Goal: Task Accomplishment & Management: Manage account settings

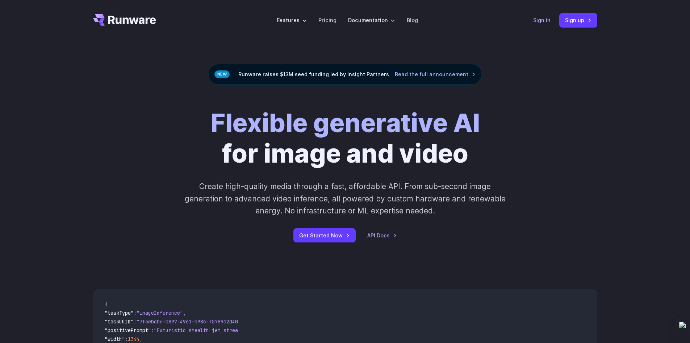
click at [547, 21] on link "Sign in" at bounding box center [542, 20] width 17 height 8
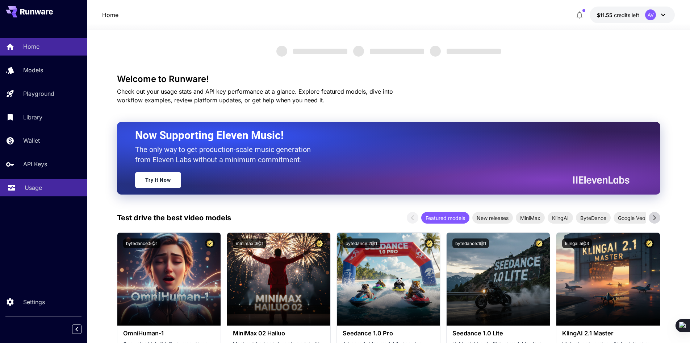
click at [51, 182] on link "Usage" at bounding box center [43, 188] width 87 height 18
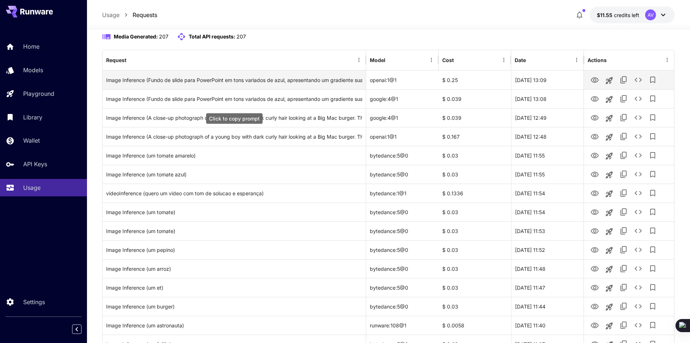
scroll to position [72, 0]
